Goal: Transaction & Acquisition: Purchase product/service

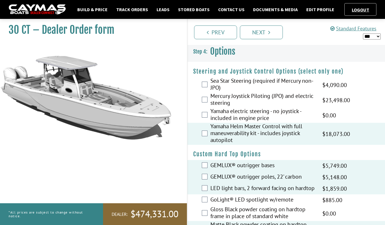
select select "*"
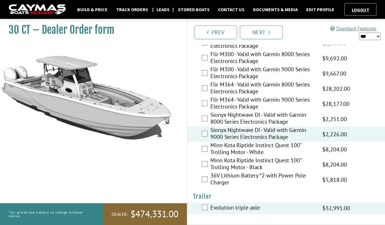
click at [159, 9] on link "Leads" at bounding box center [163, 9] width 19 height 7
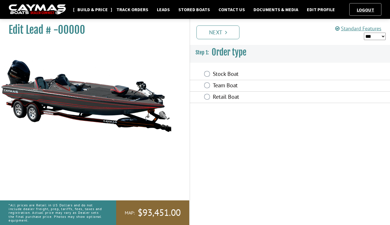
click at [82, 8] on link "Build & Price" at bounding box center [92, 9] width 36 height 7
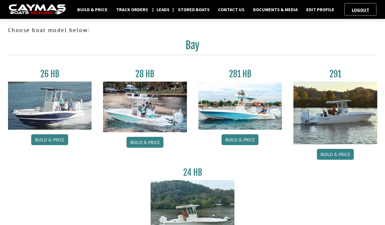
click at [160, 8] on link "Leads" at bounding box center [163, 9] width 19 height 7
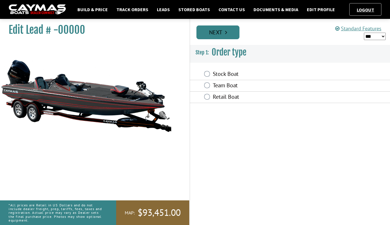
click at [225, 32] on icon "Pagination" at bounding box center [226, 33] width 2 height 6
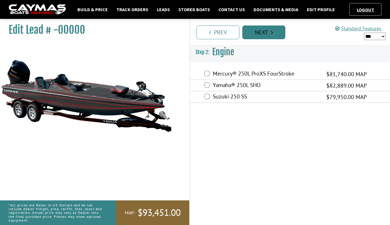
click at [255, 34] on link "Next" at bounding box center [263, 32] width 43 height 14
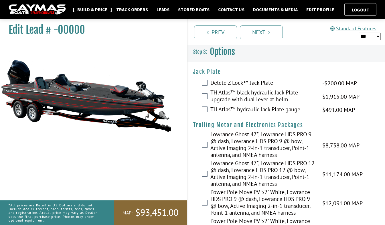
click at [99, 10] on link "Build & Price" at bounding box center [92, 9] width 36 height 7
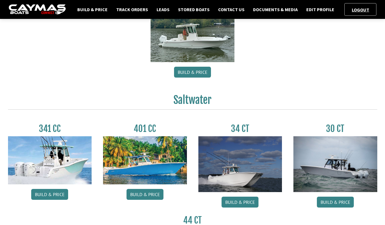
scroll to position [201, 0]
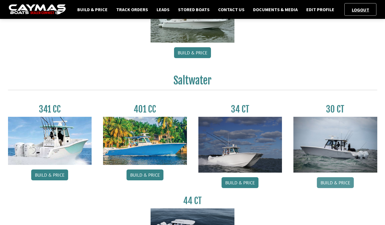
click at [342, 182] on link "Build & Price" at bounding box center [335, 182] width 37 height 11
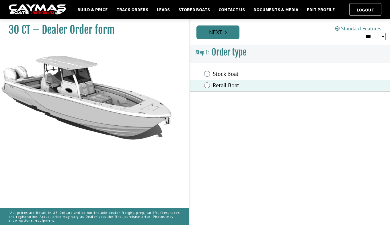
click at [227, 36] on link "Next" at bounding box center [217, 32] width 43 height 14
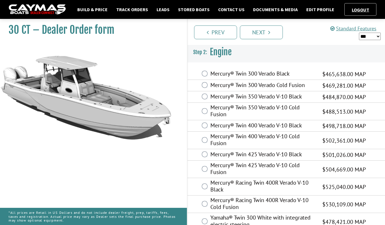
click at [370, 37] on select "*** ****** ******" at bounding box center [370, 36] width 22 height 7
select select "*"
click at [359, 33] on select "*** ****** ******" at bounding box center [370, 36] width 22 height 7
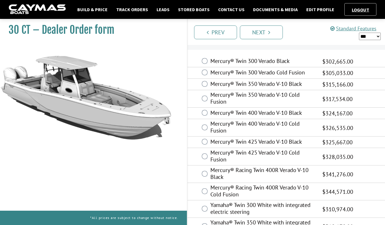
scroll to position [28, 0]
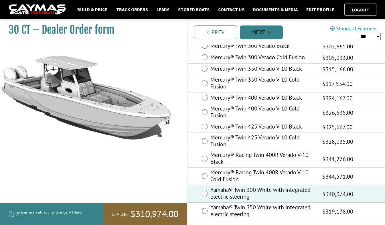
click at [258, 34] on link "Next" at bounding box center [261, 32] width 43 height 14
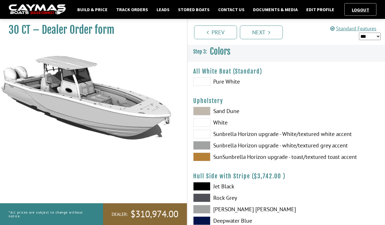
scroll to position [0, 0]
click at [203, 147] on span at bounding box center [201, 146] width 17 height 9
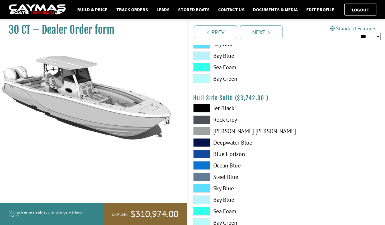
scroll to position [229, 0]
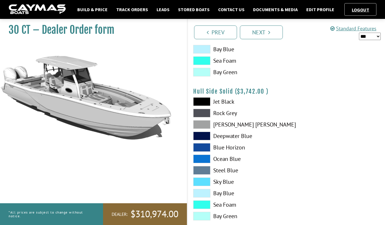
click at [201, 111] on span at bounding box center [201, 113] width 17 height 9
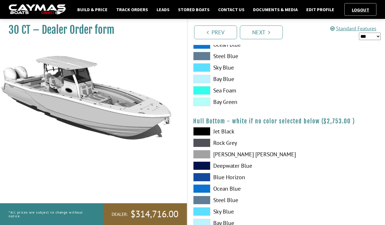
scroll to position [344, 0]
click at [206, 144] on span at bounding box center [201, 142] width 17 height 9
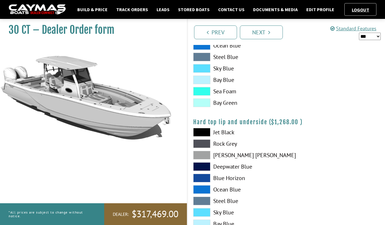
scroll to position [487, 0]
click at [204, 153] on span at bounding box center [201, 155] width 17 height 9
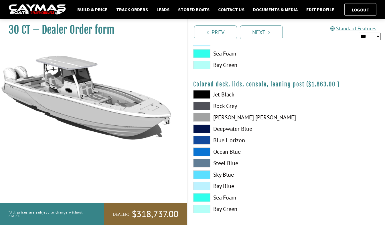
scroll to position [674, 0]
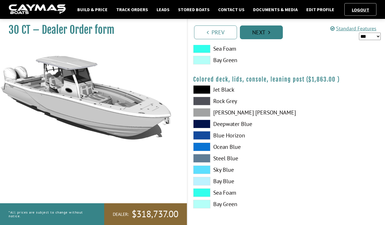
click at [263, 34] on link "Next" at bounding box center [261, 32] width 43 height 14
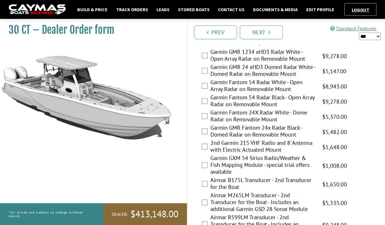
scroll to position [1260, 0]
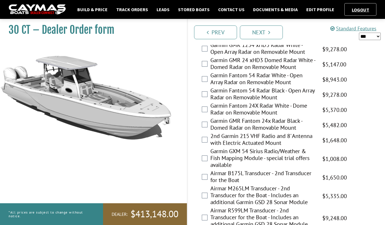
click at [201, 71] on div "Garmin GMR 24 xHD3 Domed Radar White - Domed Radar on Removable Mount $8,578.00…" at bounding box center [287, 64] width 198 height 15
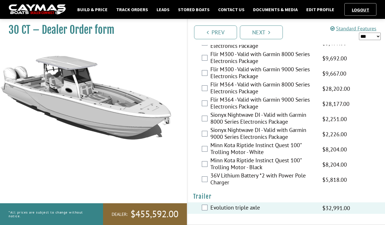
scroll to position [1476, 0]
click at [214, 32] on link "Prev" at bounding box center [215, 32] width 43 height 14
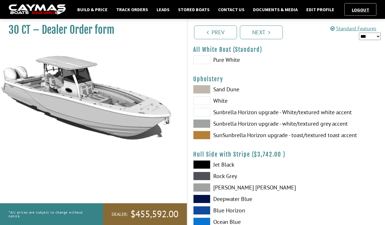
scroll to position [86, 0]
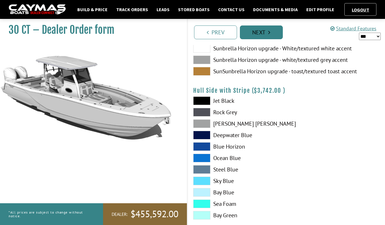
click at [265, 34] on link "Next" at bounding box center [261, 32] width 43 height 14
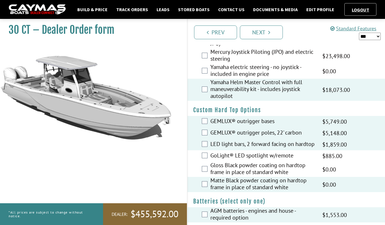
scroll to position [0, 0]
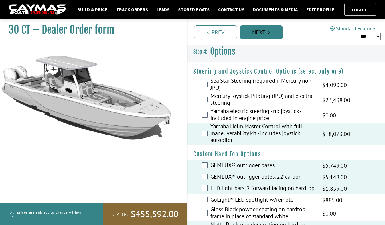
click at [269, 36] on link "Next" at bounding box center [261, 32] width 43 height 14
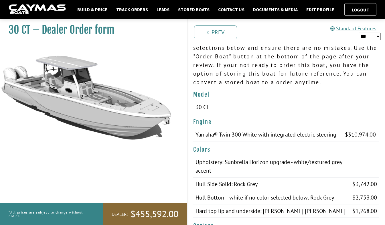
scroll to position [29, 0]
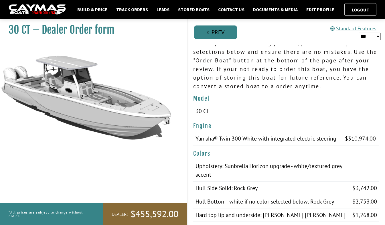
click at [219, 36] on link "Prev" at bounding box center [215, 32] width 43 height 14
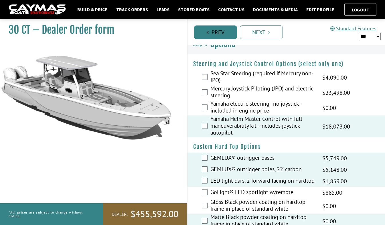
scroll to position [0, 0]
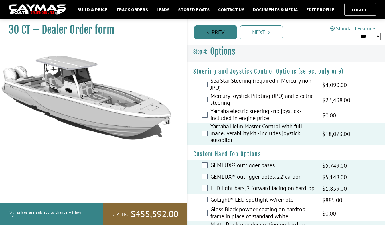
click at [213, 28] on link "Prev" at bounding box center [215, 32] width 43 height 14
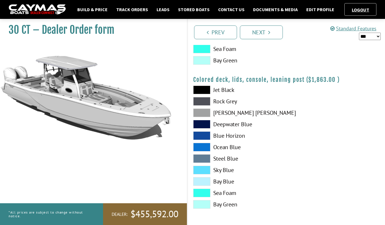
scroll to position [674, 0]
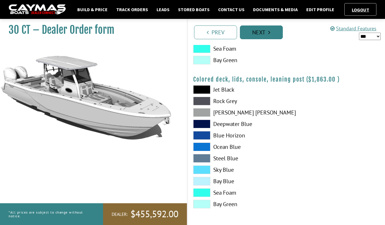
click at [265, 32] on link "Next" at bounding box center [261, 32] width 43 height 14
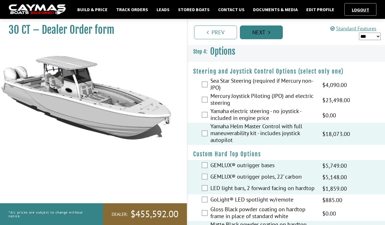
click at [265, 32] on link "Next" at bounding box center [261, 32] width 43 height 14
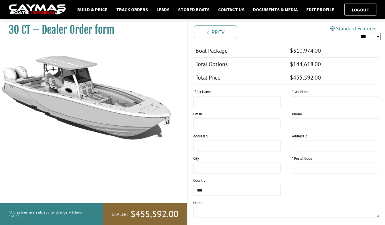
scroll to position [621, 0]
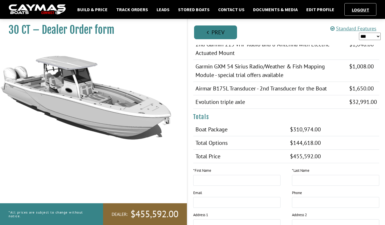
click at [224, 36] on link "Prev" at bounding box center [215, 32] width 43 height 14
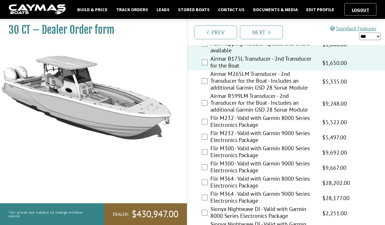
scroll to position [1476, 0]
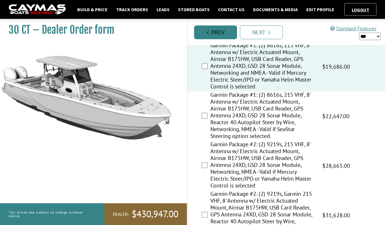
click at [208, 36] on link "Prev" at bounding box center [215, 32] width 43 height 14
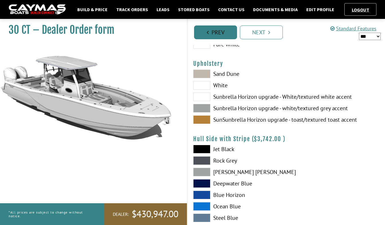
click at [225, 30] on link "Prev" at bounding box center [215, 32] width 43 height 14
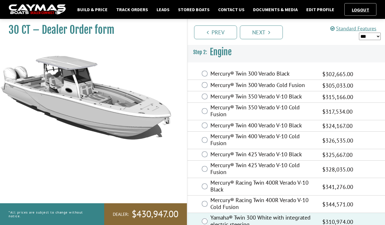
scroll to position [28, 0]
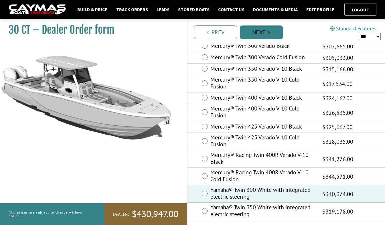
click at [260, 31] on link "Next" at bounding box center [261, 32] width 43 height 14
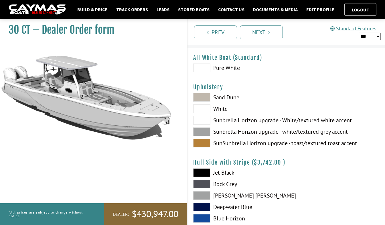
scroll to position [0, 0]
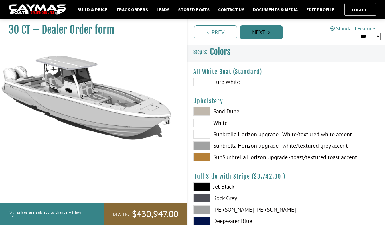
click at [262, 31] on link "Next" at bounding box center [261, 32] width 43 height 14
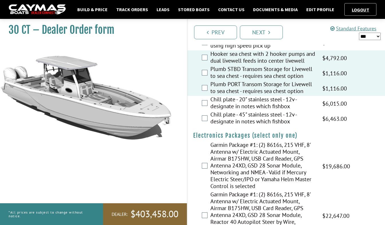
scroll to position [989, 0]
